Goal: Transaction & Acquisition: Obtain resource

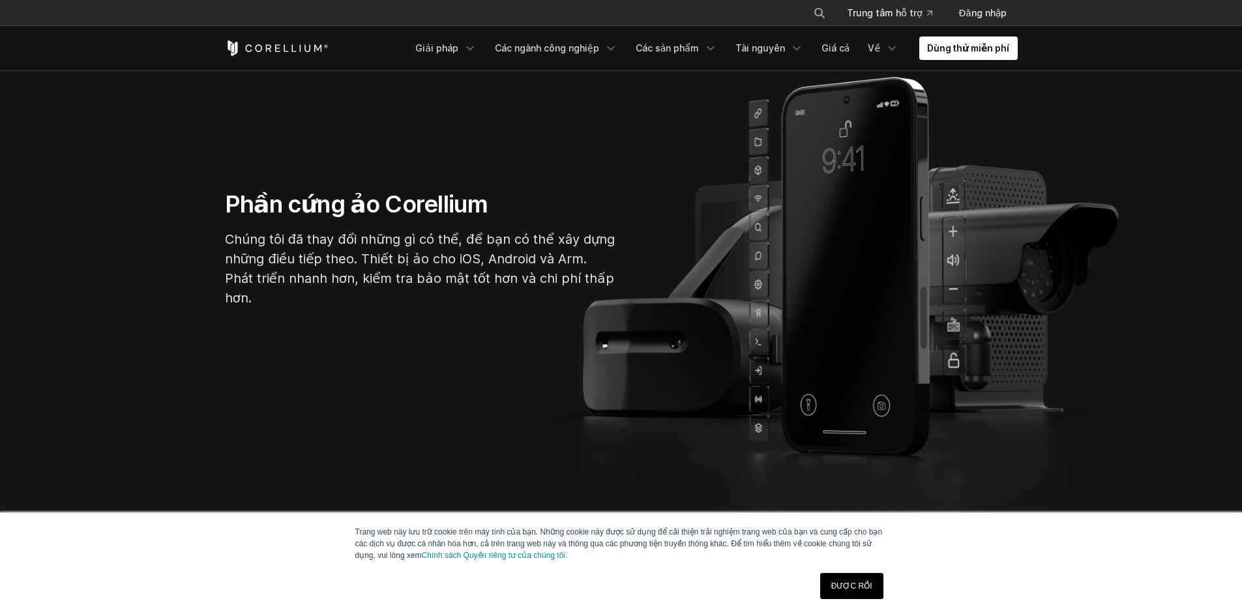
scroll to position [130, 0]
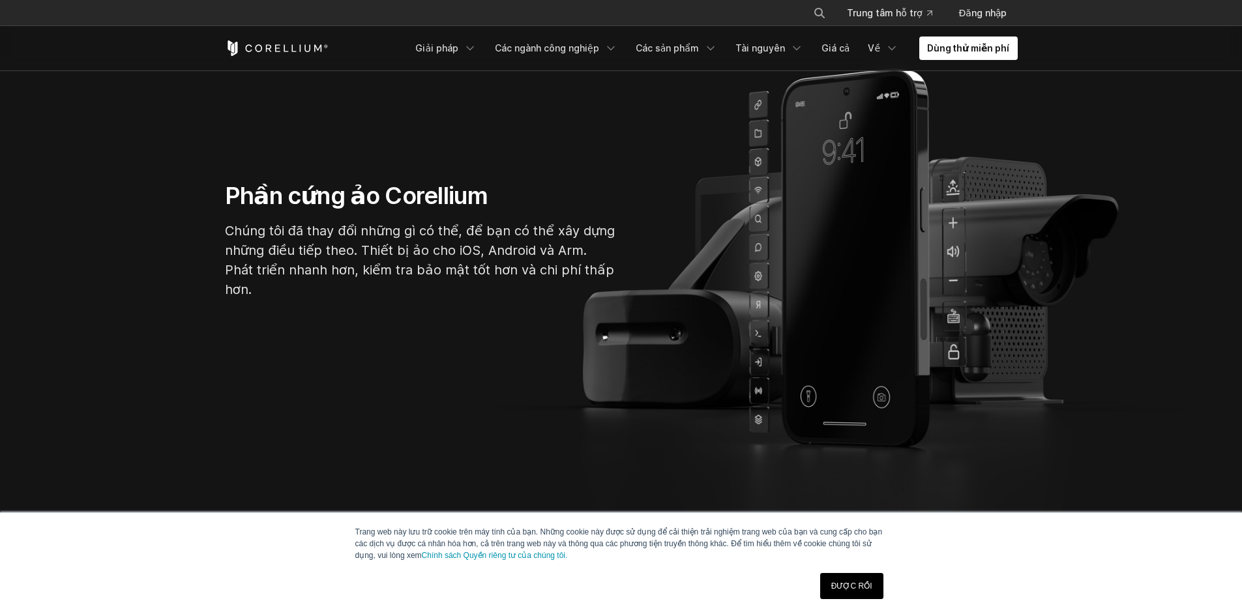
drag, startPoint x: 864, startPoint y: 584, endPoint x: 860, endPoint y: 578, distance: 7.4
click at [864, 584] on font "ĐƯỢC RỒI" at bounding box center [852, 586] width 41 height 9
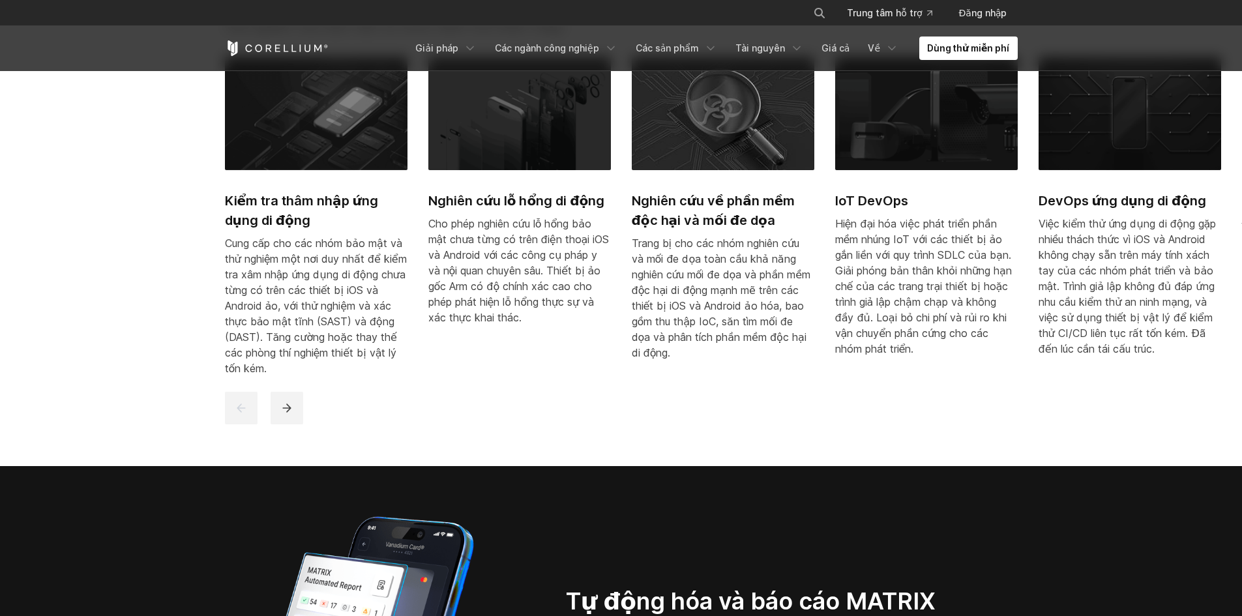
scroll to position [522, 0]
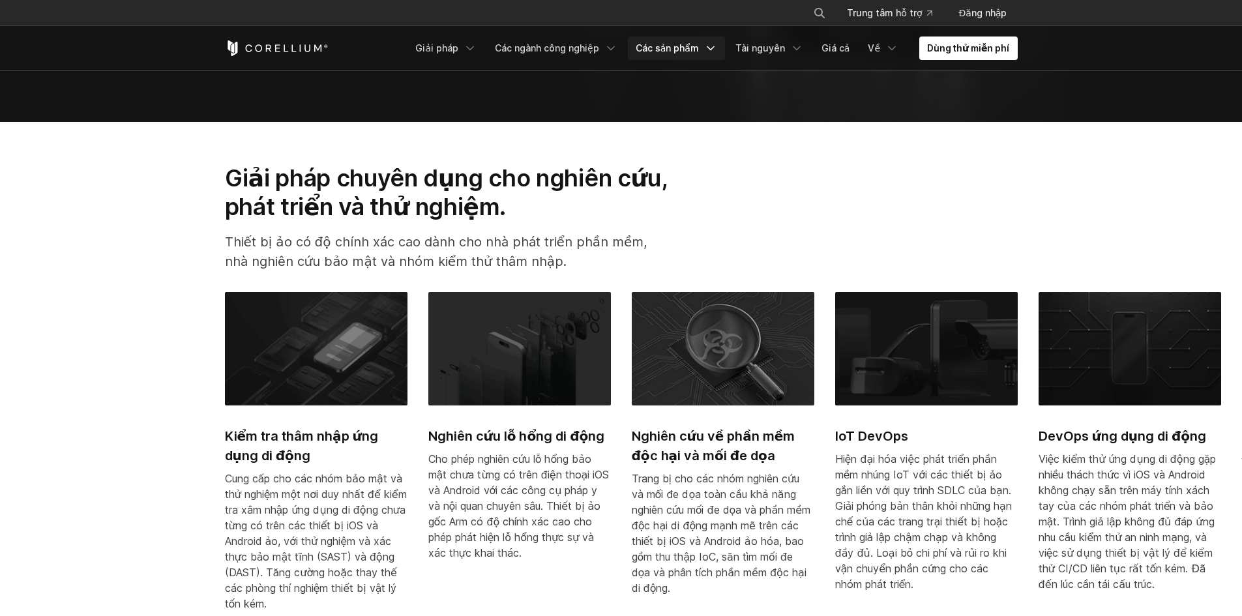
click at [683, 50] on font "Các sản phẩm" at bounding box center [667, 47] width 63 height 11
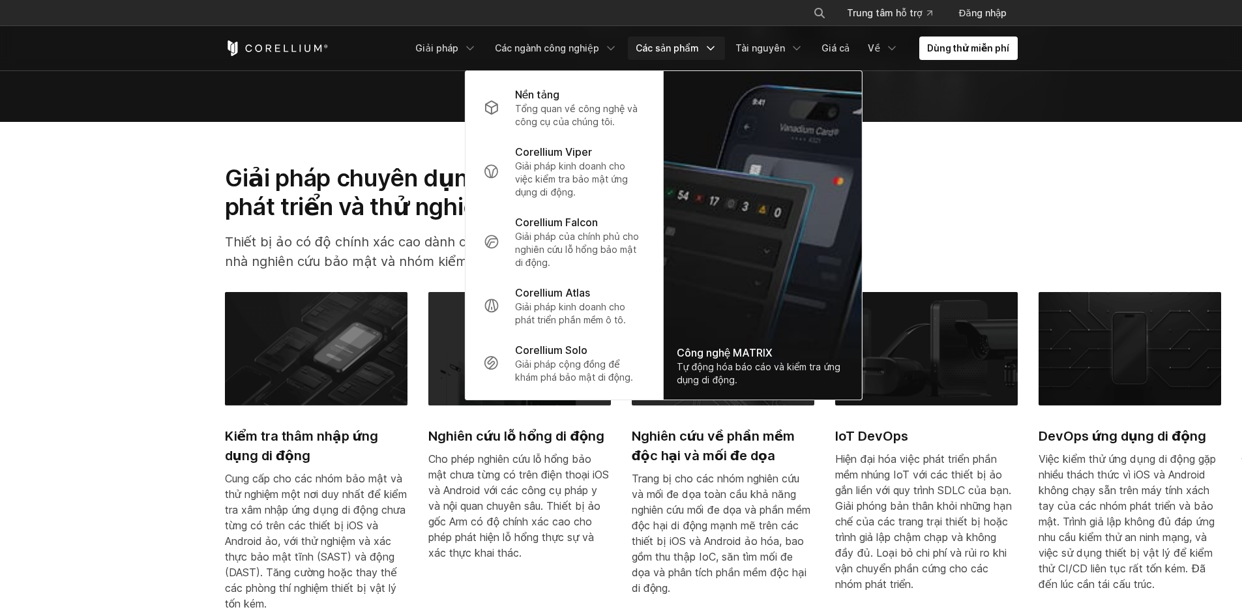
click at [563, 349] on font "Corellium Solo" at bounding box center [551, 350] width 72 height 13
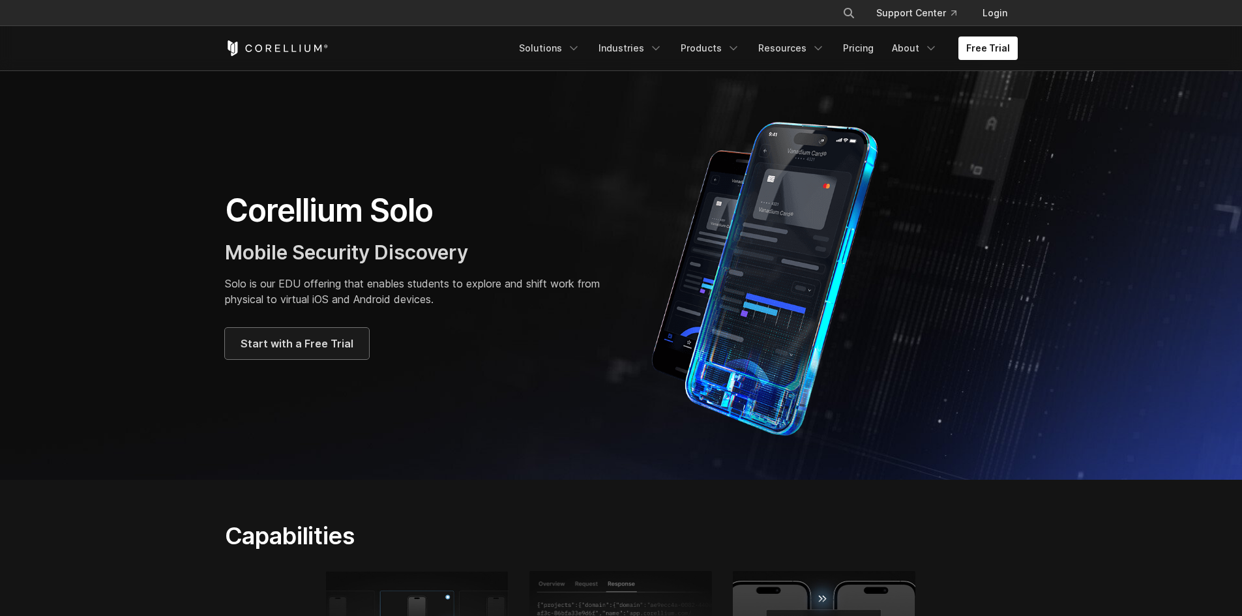
click at [252, 349] on span "Start with a Free Trial" at bounding box center [297, 344] width 113 height 16
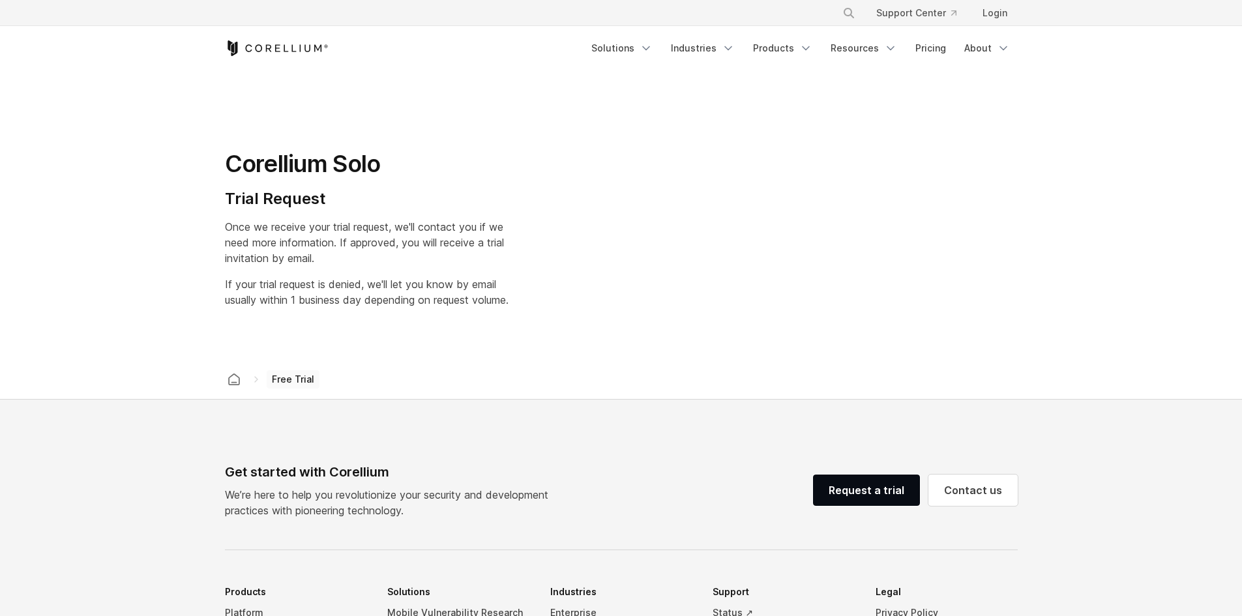
select select "**"
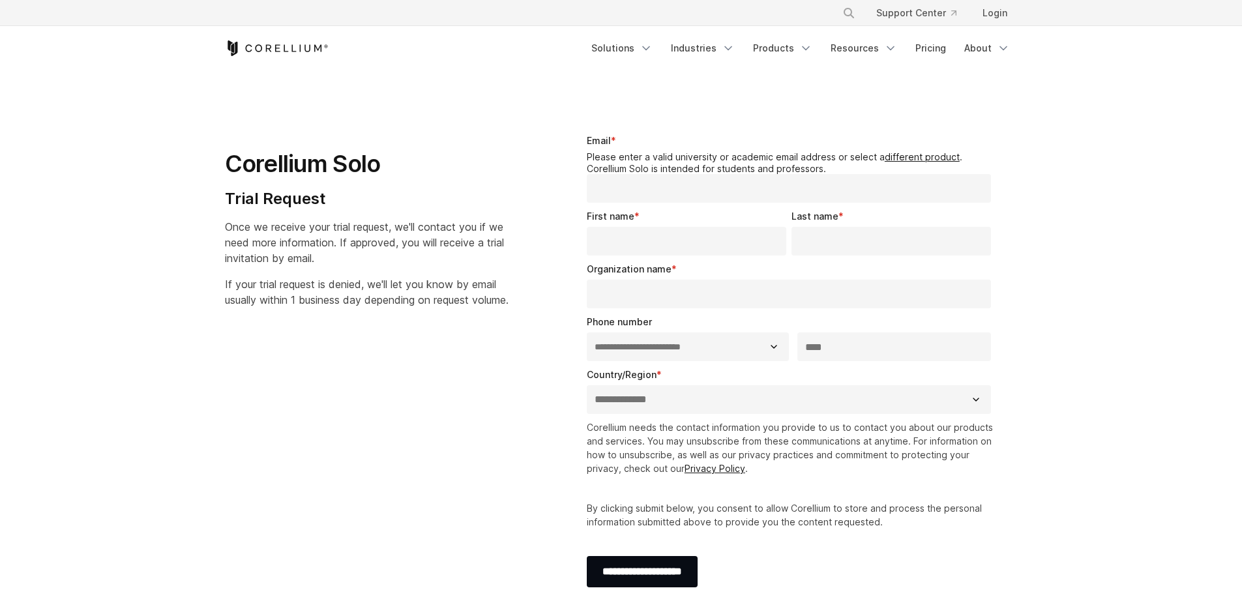
click at [492, 318] on div "Corellium Solo Trial Request Once we receive your trial request, we'll contact …" at bounding box center [382, 215] width 341 height 205
drag, startPoint x: 492, startPoint y: 333, endPoint x: 831, endPoint y: 72, distance: 427.9
click at [839, 75] on section "**********" at bounding box center [621, 367] width 1242 height 592
click at [999, 8] on link "Login" at bounding box center [995, 12] width 46 height 23
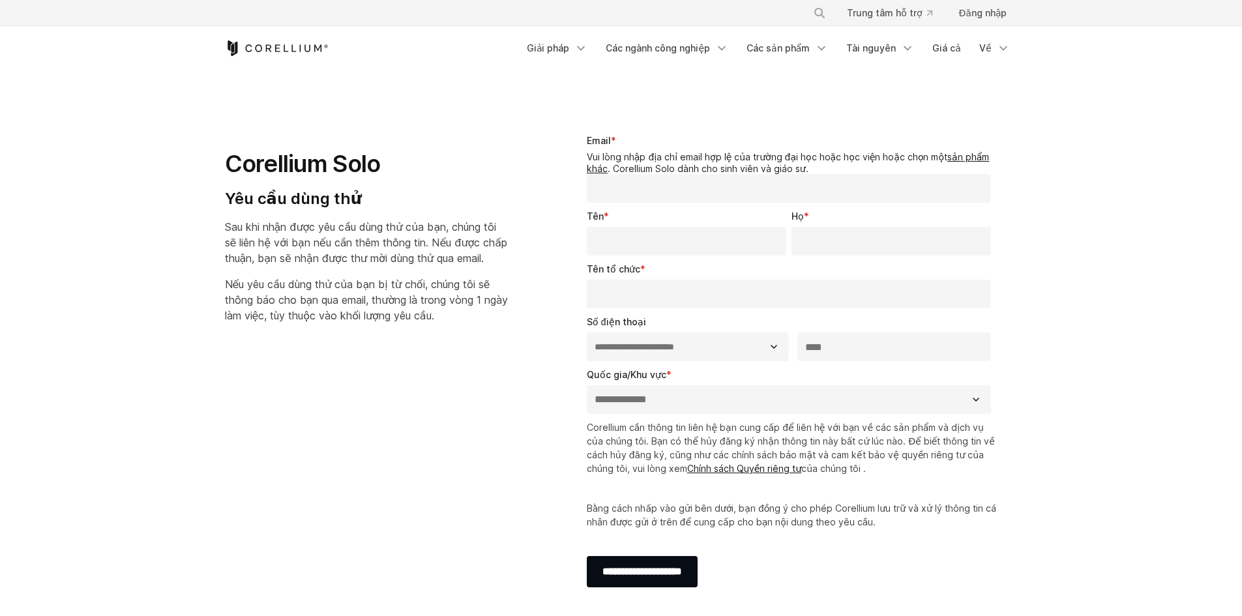
click at [1002, 82] on section "**********" at bounding box center [621, 367] width 1242 height 592
click at [993, 18] on font "Đăng nhập" at bounding box center [983, 13] width 48 height 13
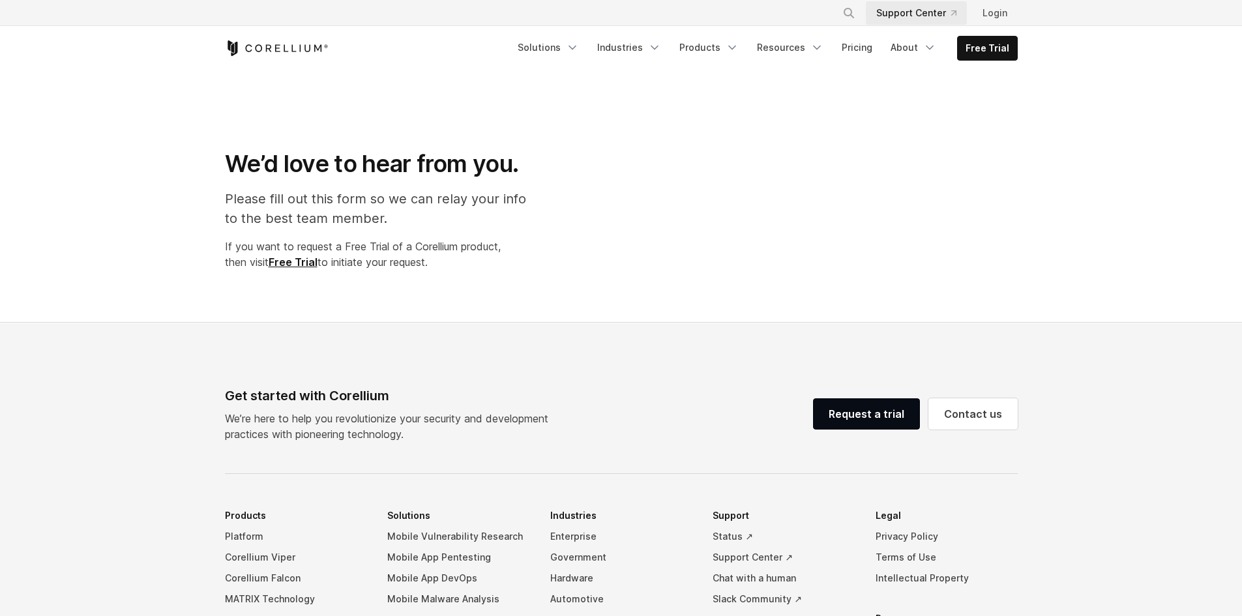
select select "**"
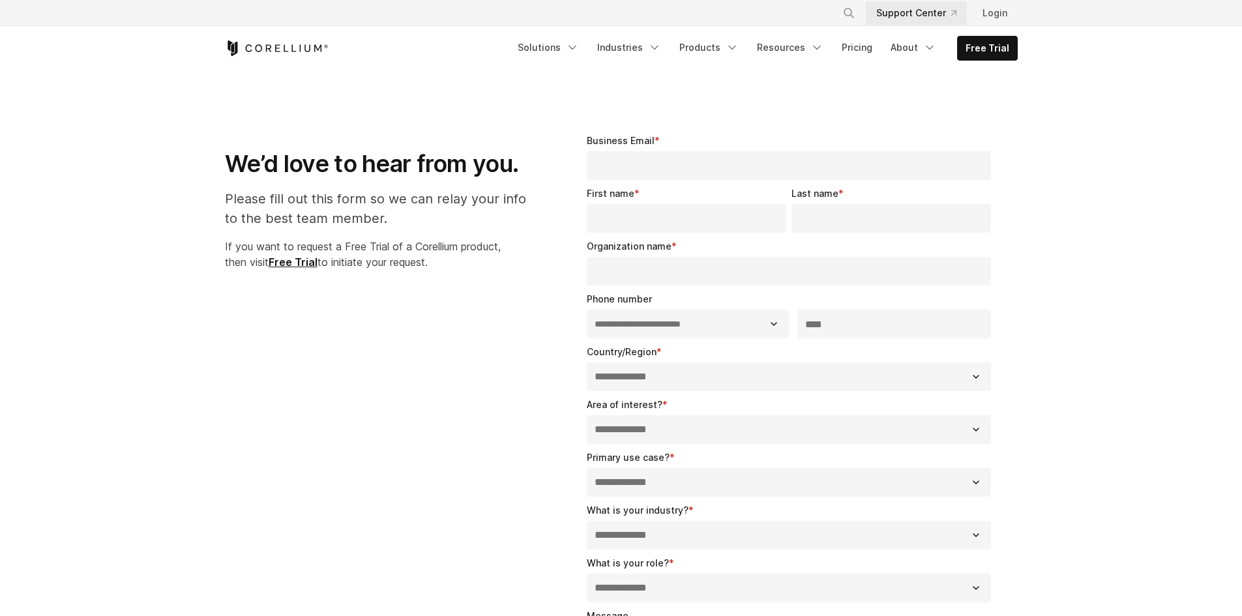
click at [928, 12] on link "Support Center" at bounding box center [916, 12] width 101 height 23
select select "**"
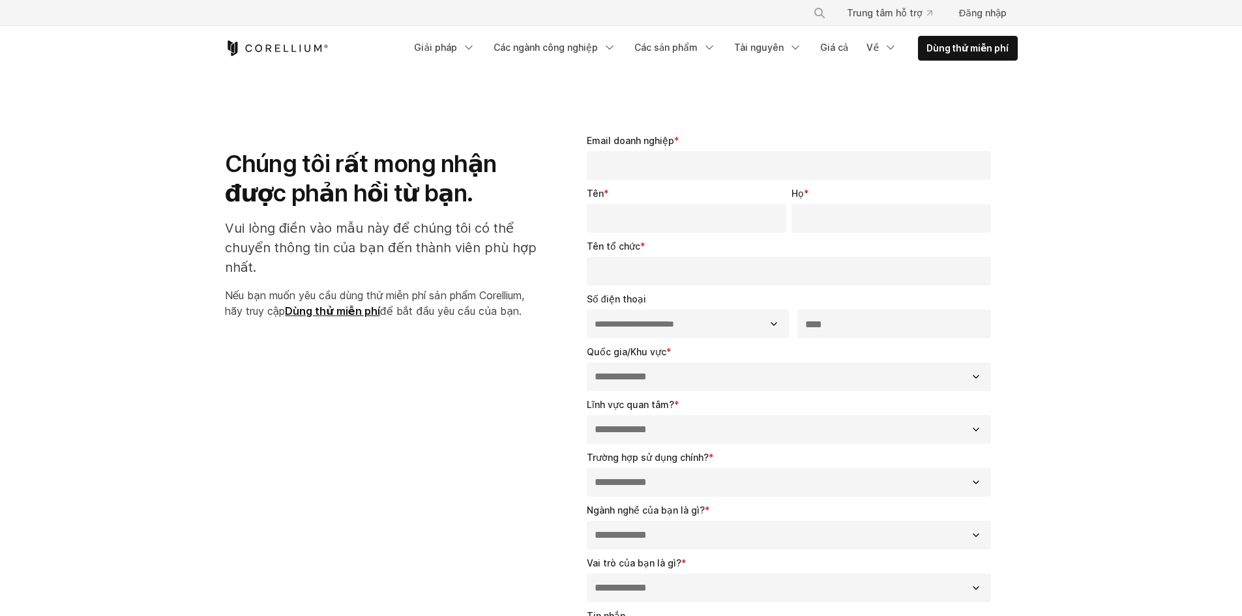
click at [295, 244] on font "Vui lòng điền vào mẫu này để chúng tôi có thể chuyển thông tin của bạn đến thàn…" at bounding box center [381, 247] width 312 height 55
click at [311, 313] on font "Dùng thử miễn phí" at bounding box center [332, 311] width 95 height 13
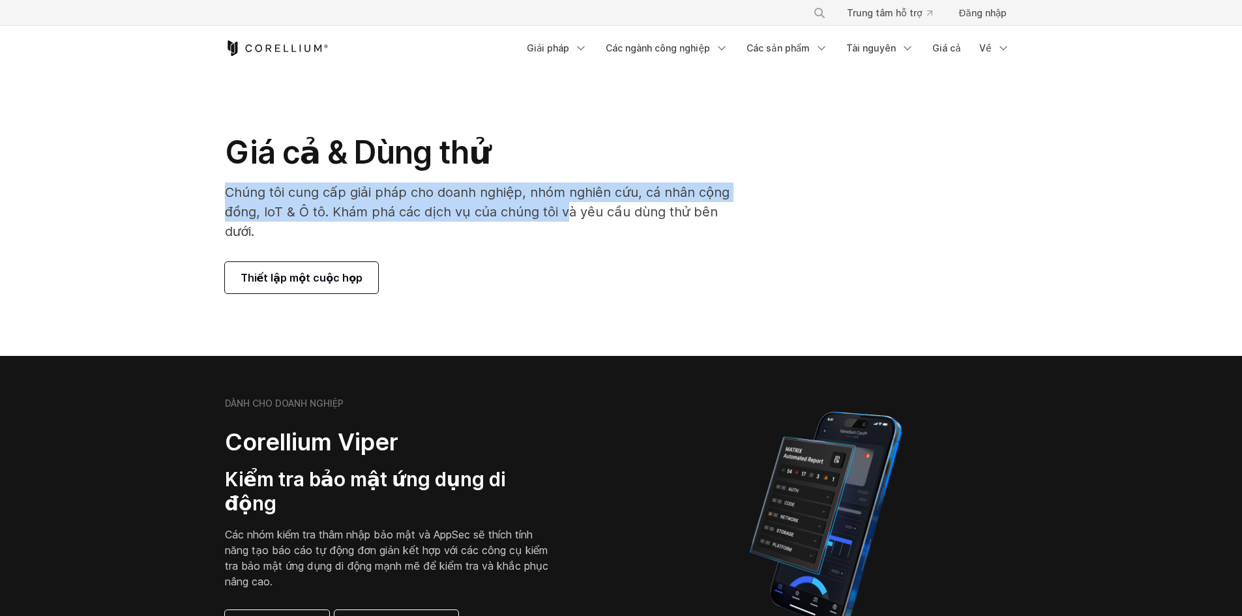
drag, startPoint x: 220, startPoint y: 183, endPoint x: 565, endPoint y: 219, distance: 346.2
click at [565, 218] on div "Giá cả & Dùng thử Chúng tôi cung cấp giải pháp cho doanh nghiệp, nhóm nghiên cứ…" at bounding box center [485, 213] width 546 height 160
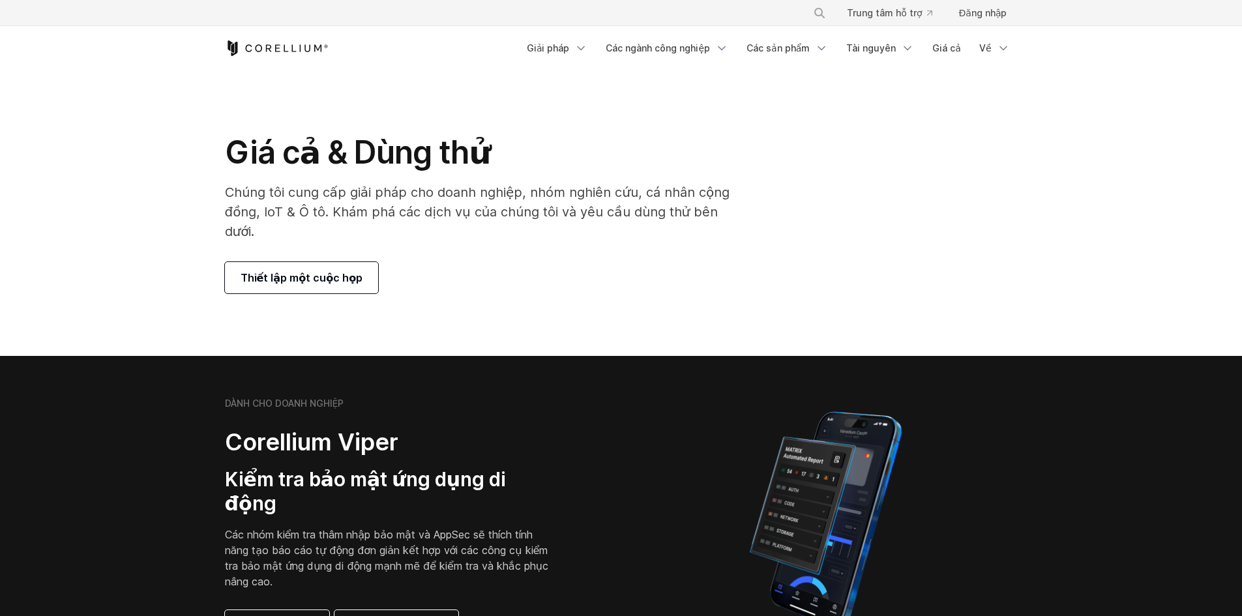
click at [550, 262] on div "Thiết lập một cuộc họp" at bounding box center [485, 277] width 520 height 31
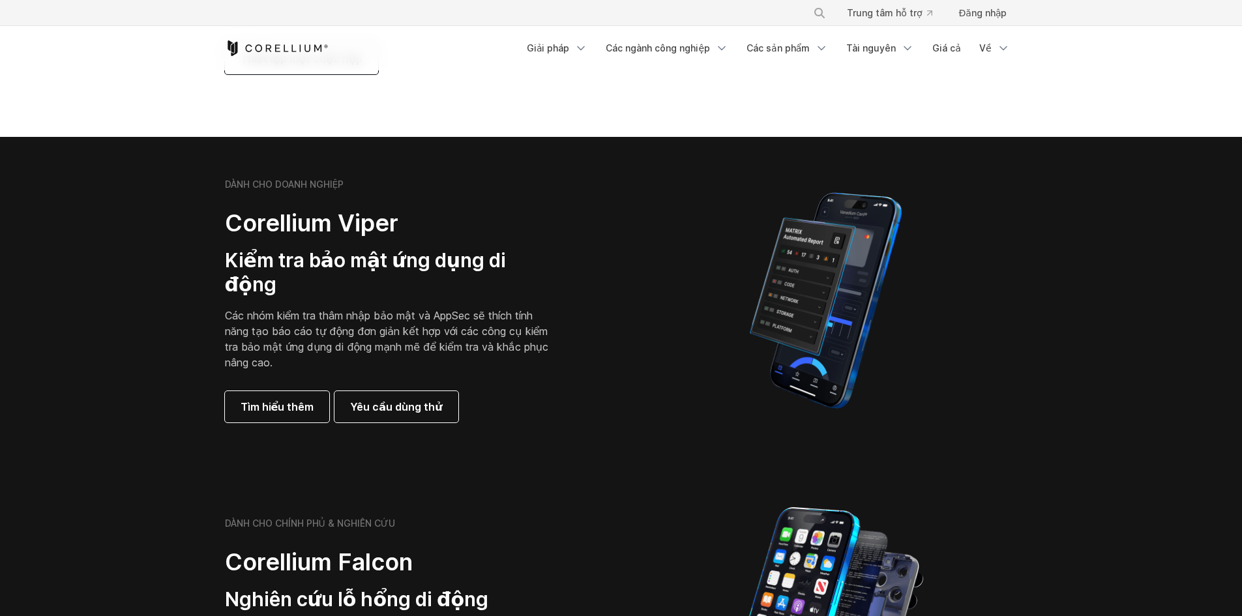
scroll to position [261, 0]
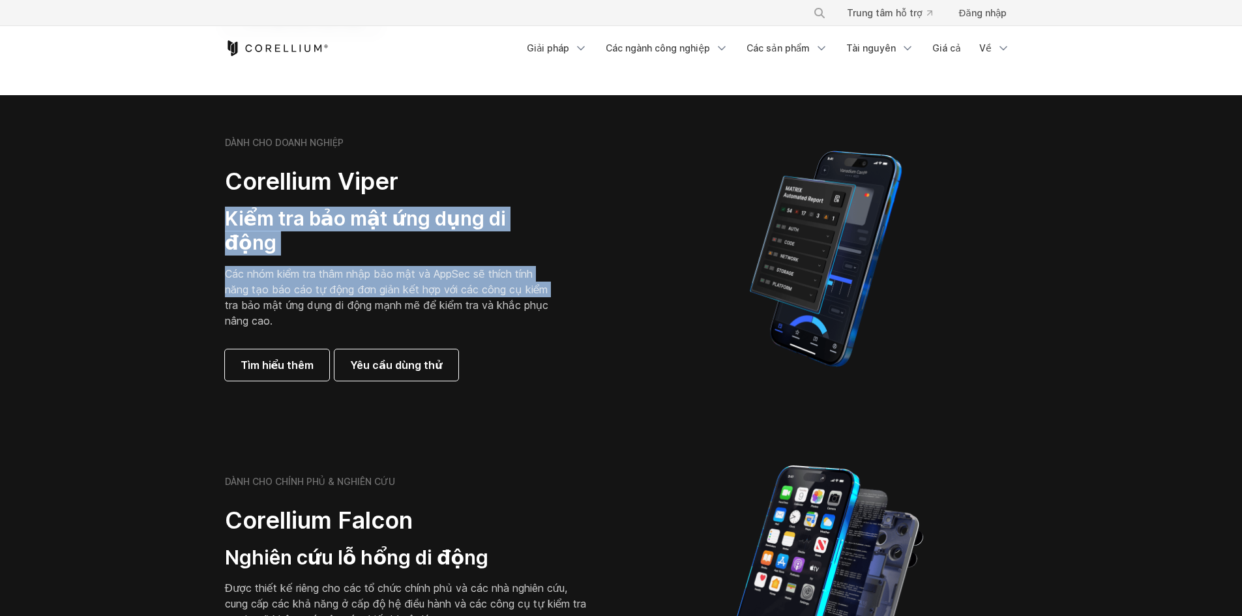
drag, startPoint x: 199, startPoint y: 202, endPoint x: 616, endPoint y: 265, distance: 422.3
click at [544, 249] on section "DÀNH CHO DOANH NGHIỆP Corellium Viper Kiểm tra bảo mật ứng dụng di động Các nhó…" at bounding box center [621, 258] width 1242 height 327
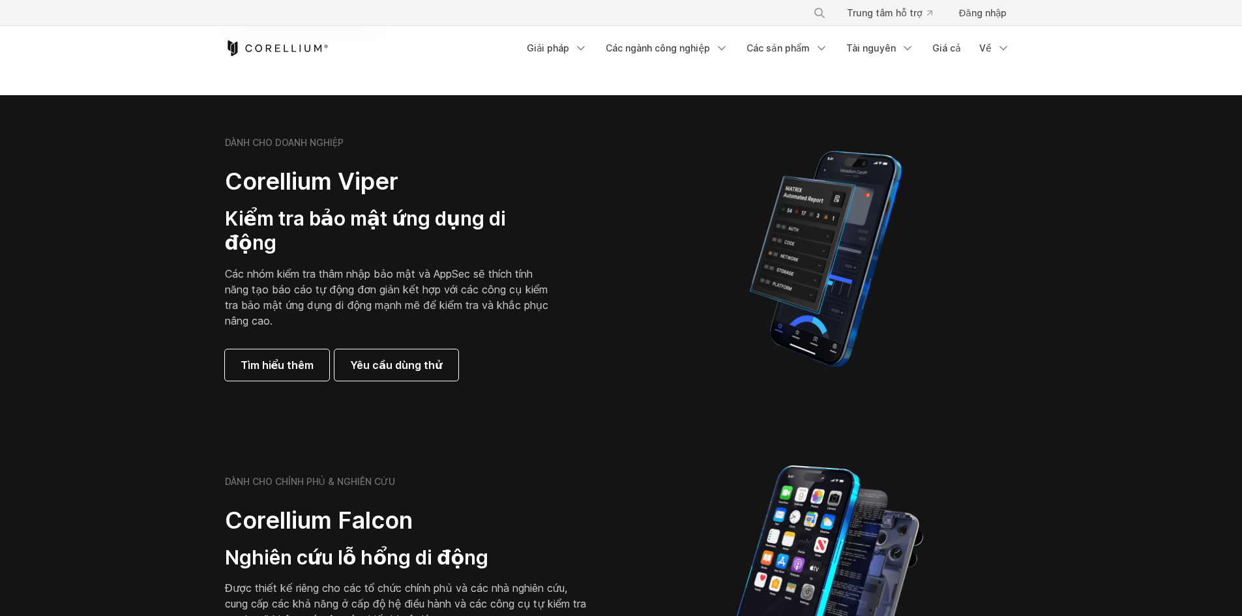
click at [620, 267] on div "DÀNH CHO DOANH NGHIỆP Corellium Viper Kiểm tra bảo mật ứng dụng di động Các nhó…" at bounding box center [417, 259] width 410 height 244
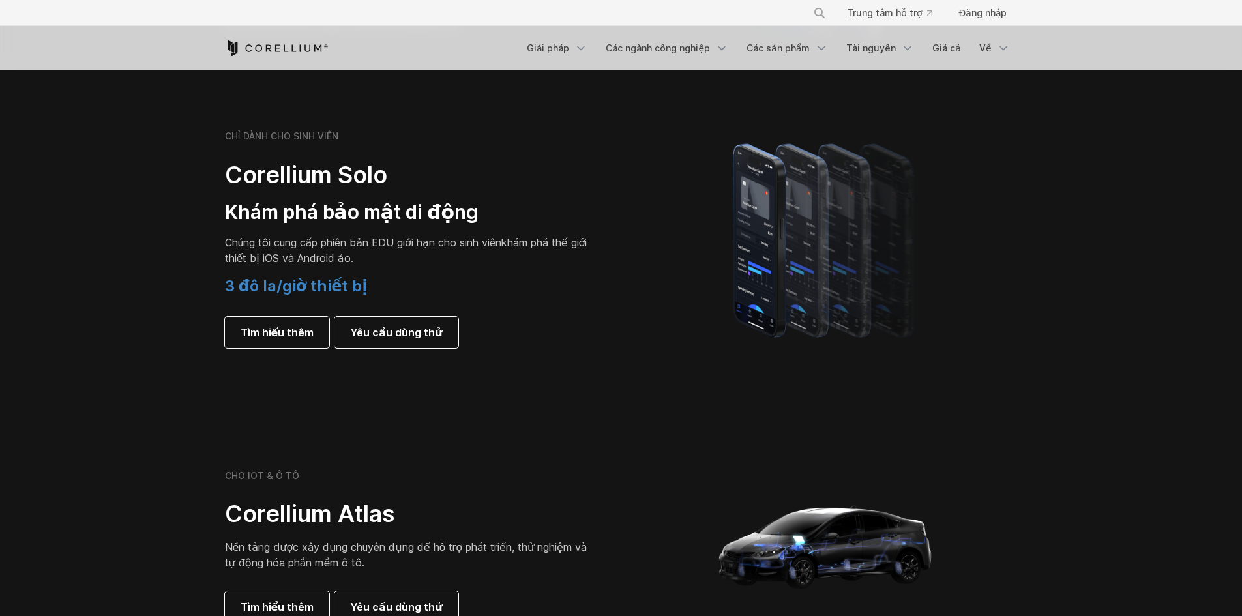
scroll to position [913, 0]
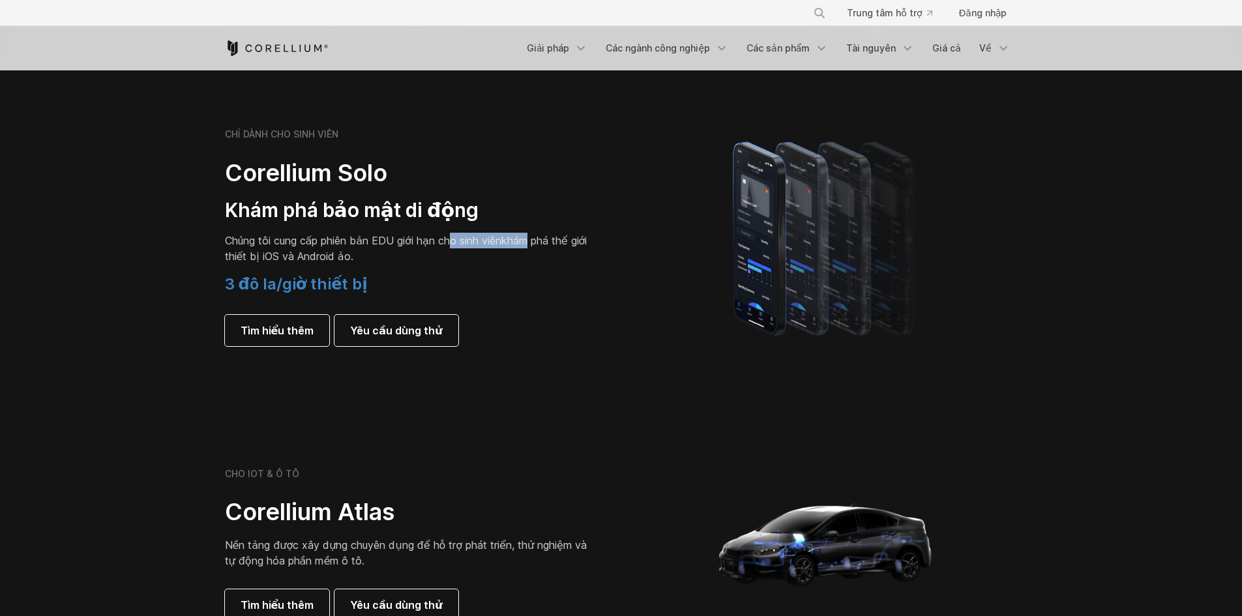
drag, startPoint x: 452, startPoint y: 202, endPoint x: 510, endPoint y: 209, distance: 58.5
click at [523, 233] on p "Chúng tôi cung cấp phiên bản EDU giới hạn cho sinh viên khám phá thế giới thiết…" at bounding box center [407, 248] width 365 height 31
click at [424, 233] on p "Chúng tôi cung cấp phiên bản EDU giới hạn cho sinh viên khám phá thế giới thiết…" at bounding box center [407, 248] width 365 height 31
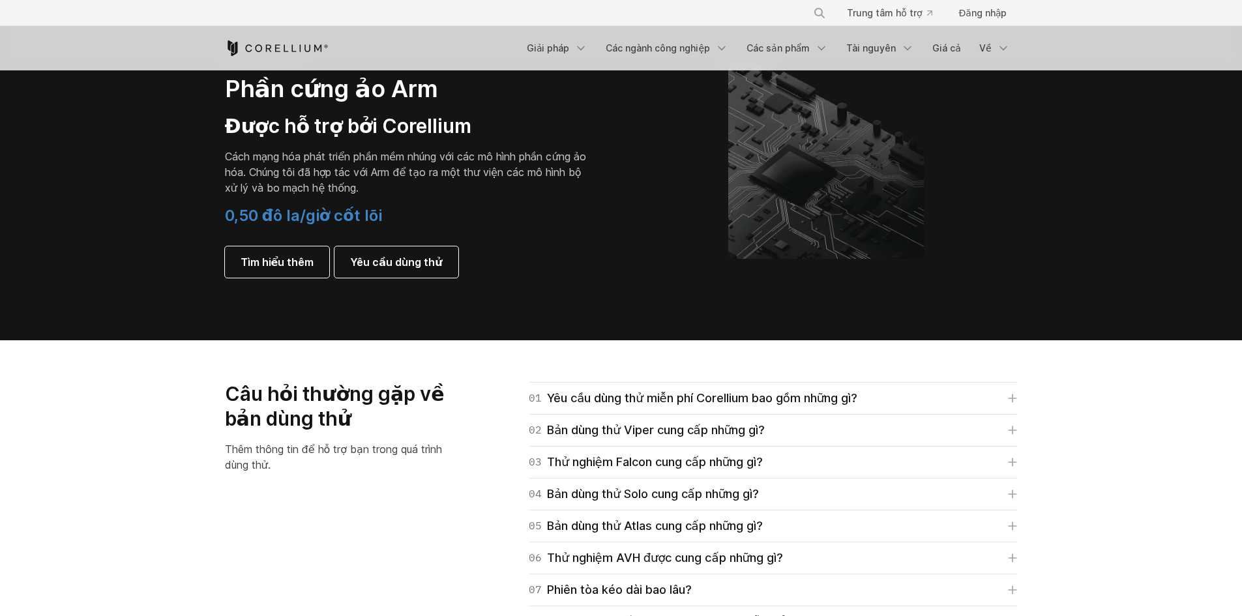
scroll to position [1630, 0]
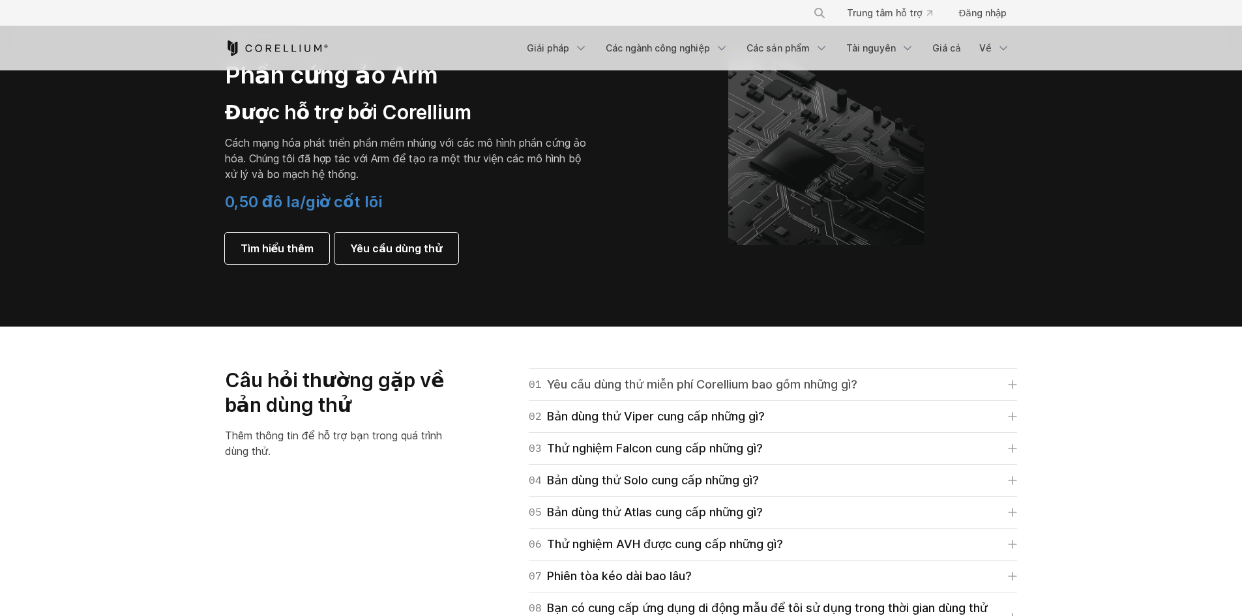
click at [1011, 380] on icon at bounding box center [1012, 384] width 9 height 9
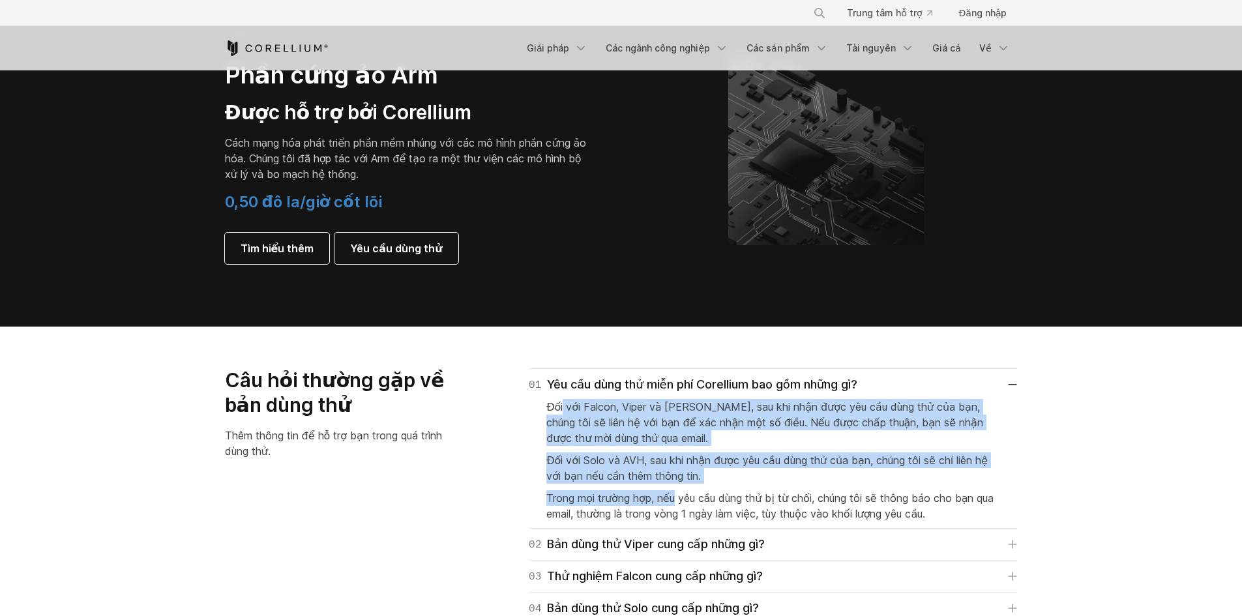
drag, startPoint x: 563, startPoint y: 376, endPoint x: 676, endPoint y: 454, distance: 136.9
click at [676, 454] on div "Đối với Falcon, Viper và Atlas, sau khi nhận được yêu cầu dùng thử của bạn, chú…" at bounding box center [773, 458] width 453 height 128
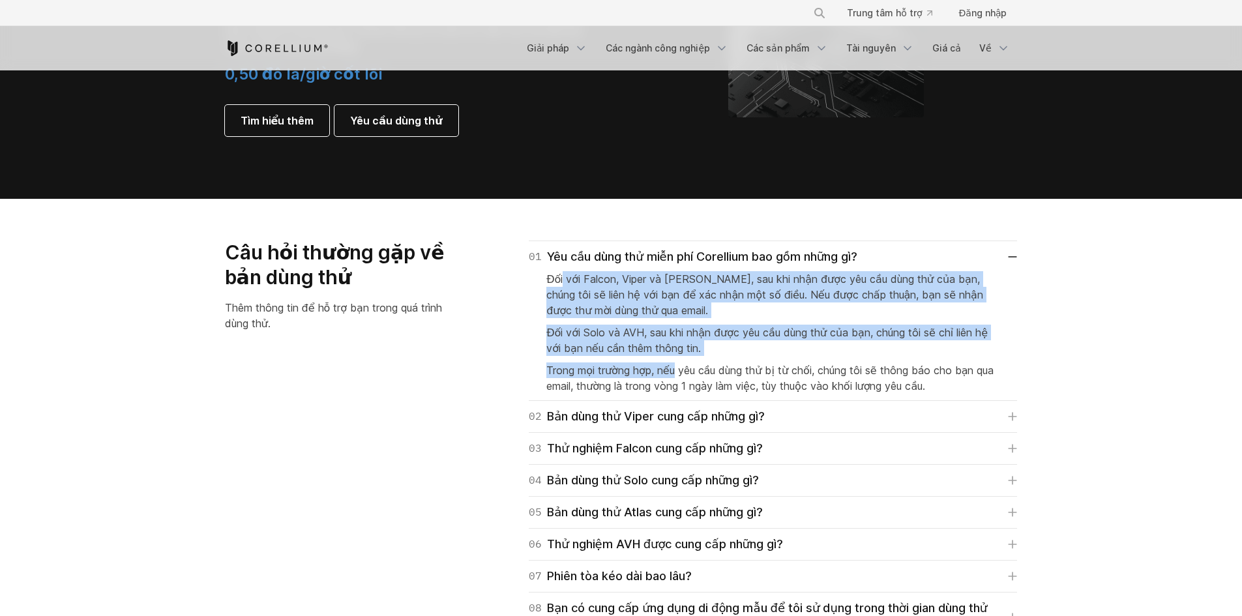
scroll to position [1761, 0]
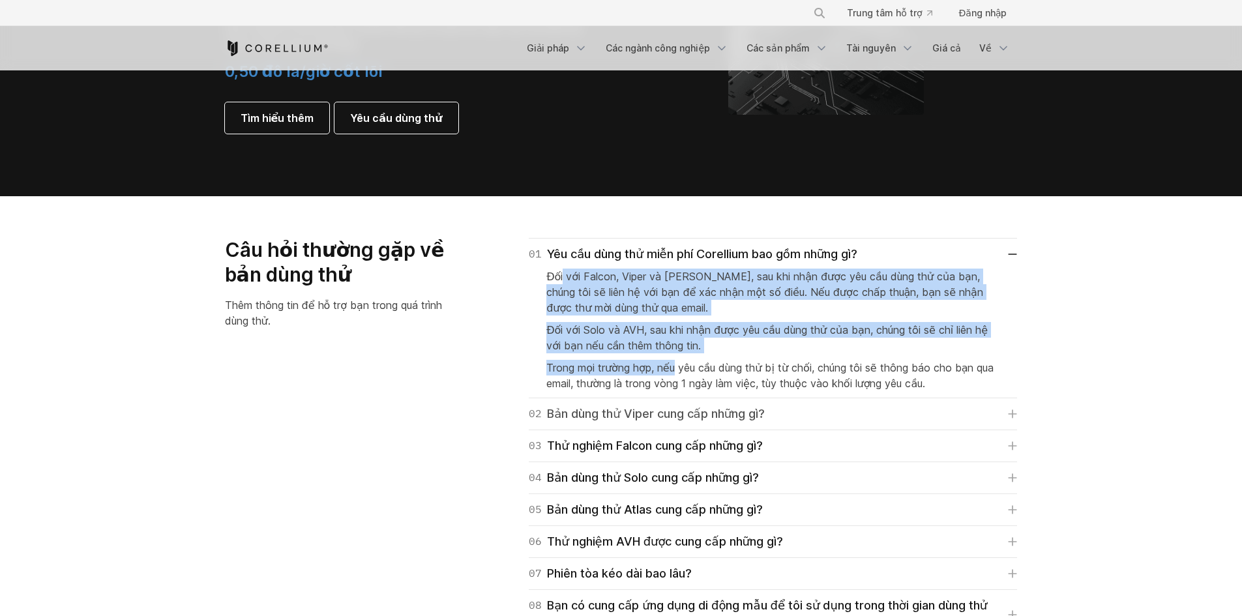
click at [713, 407] on font "Bản dùng thử Viper cung cấp những gì?" at bounding box center [656, 414] width 218 height 14
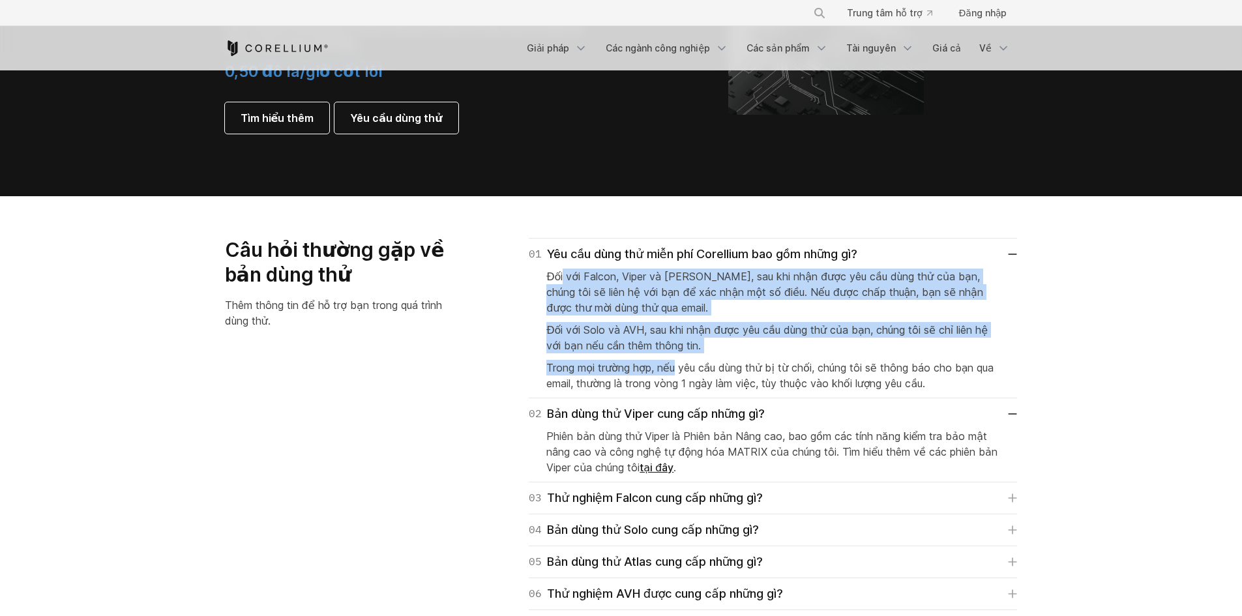
drag, startPoint x: 543, startPoint y: 400, endPoint x: 717, endPoint y: 431, distance: 176.9
click at [717, 431] on div "02 Bản dùng thử Viper cung cấp những gì? Phiên bản dùng thử Viper là Phiên bản …" at bounding box center [773, 440] width 488 height 84
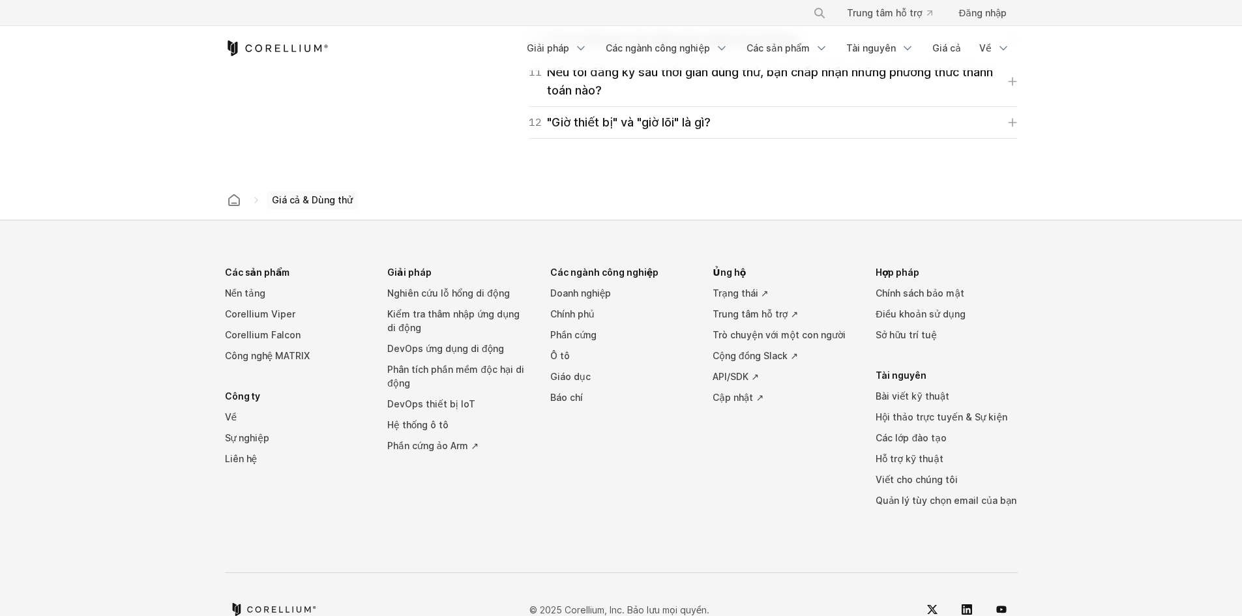
scroll to position [2396, 0]
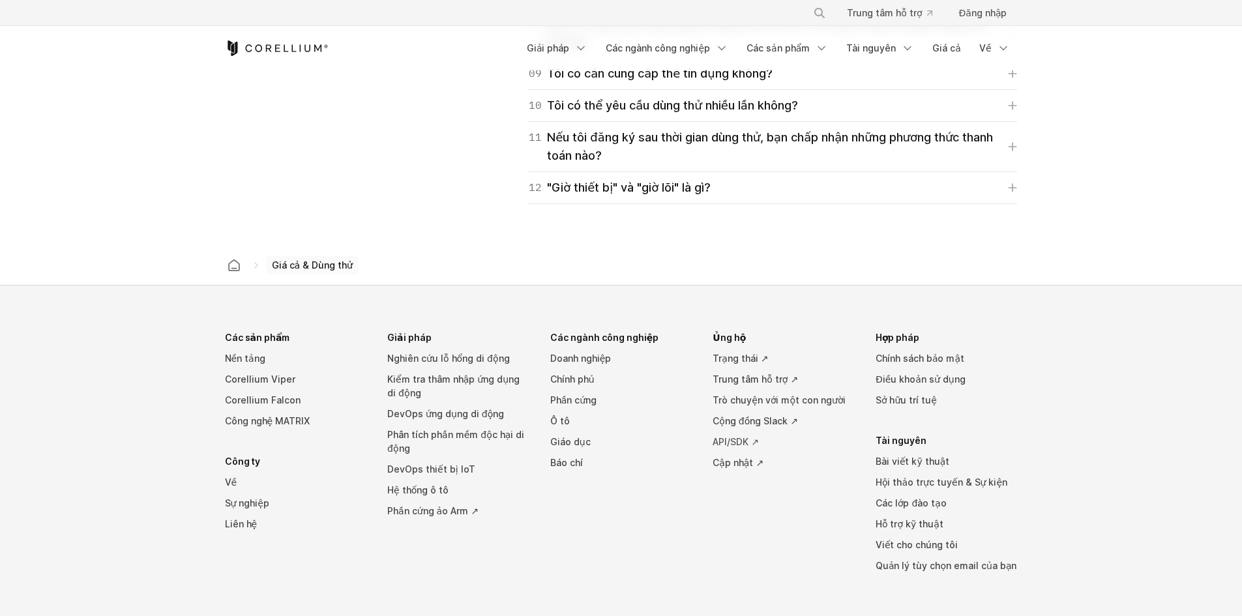
click at [727, 436] on font "API/SDK ↗" at bounding box center [736, 441] width 46 height 11
